Goal: Task Accomplishment & Management: Manage account settings

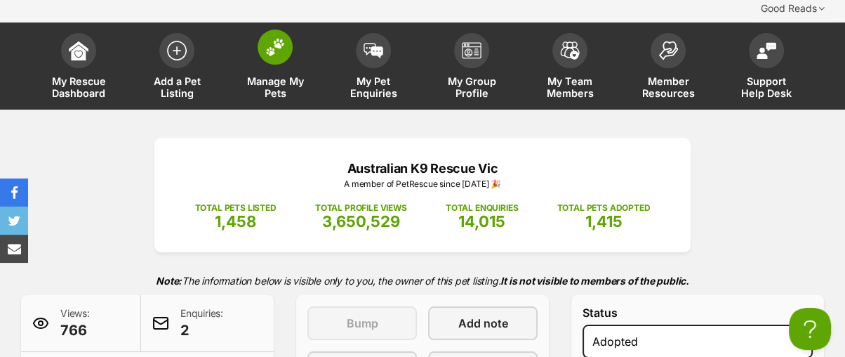
click at [277, 29] on span at bounding box center [275, 46] width 35 height 35
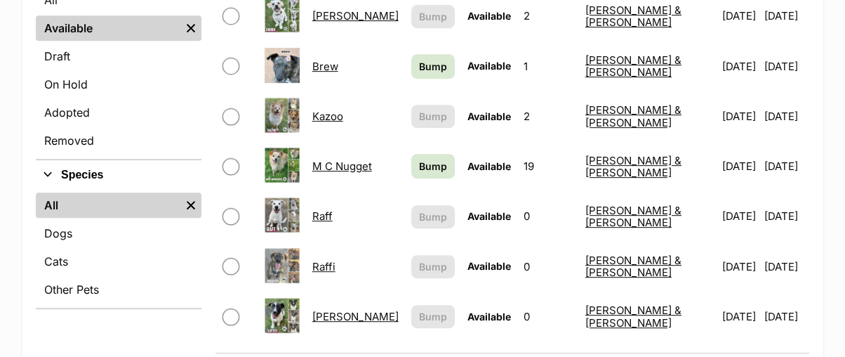
scroll to position [623, 0]
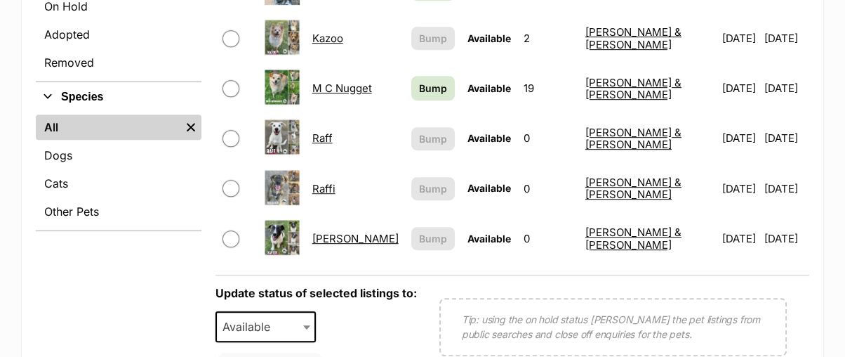
click at [349, 232] on link "[PERSON_NAME]" at bounding box center [355, 238] width 86 height 13
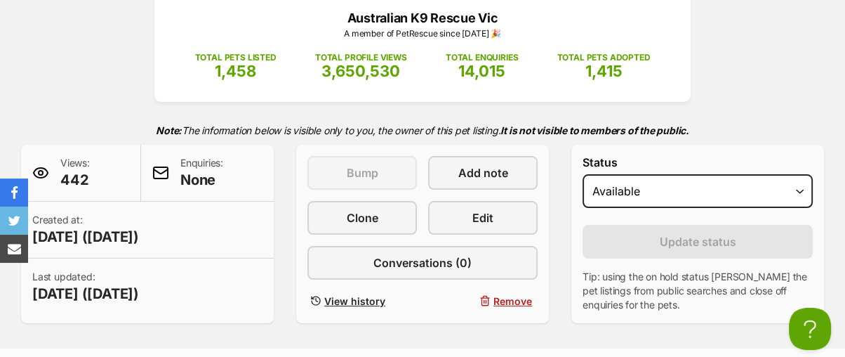
scroll to position [234, 0]
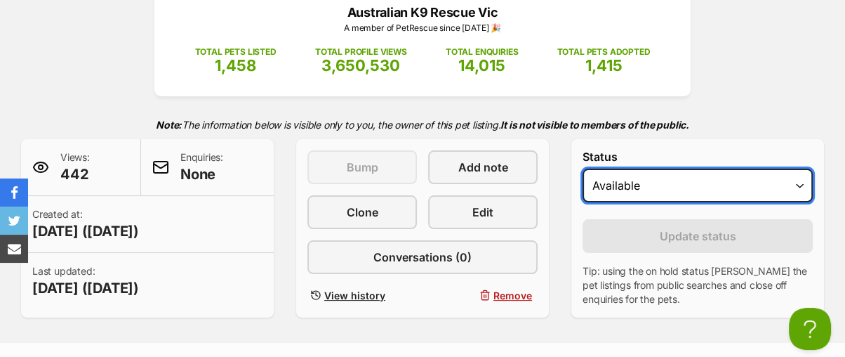
click at [620, 168] on select "Draft Available On hold Adopted" at bounding box center [698, 185] width 230 height 34
select select "rehomed"
click at [583, 168] on select "Draft Available On hold Adopted" at bounding box center [698, 185] width 230 height 34
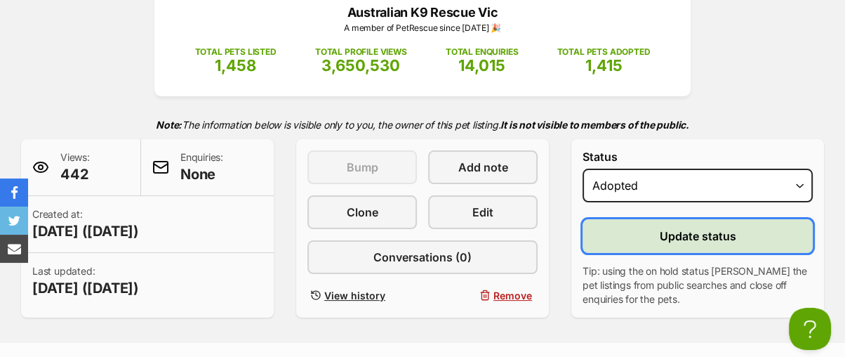
click at [655, 219] on button "Update status" at bounding box center [698, 236] width 230 height 34
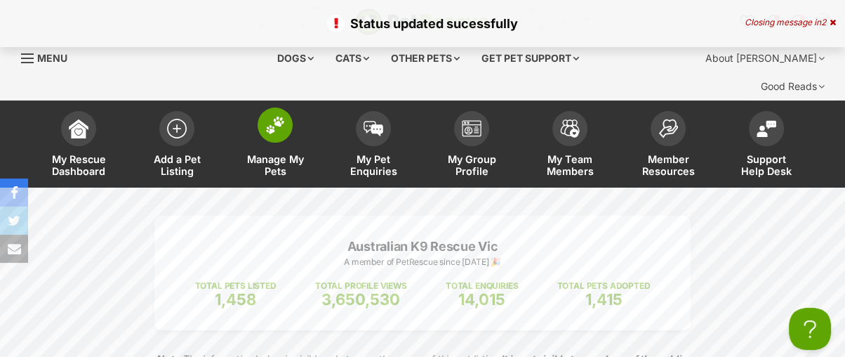
click at [278, 116] on img at bounding box center [275, 125] width 20 height 18
